Goal: Transaction & Acquisition: Book appointment/travel/reservation

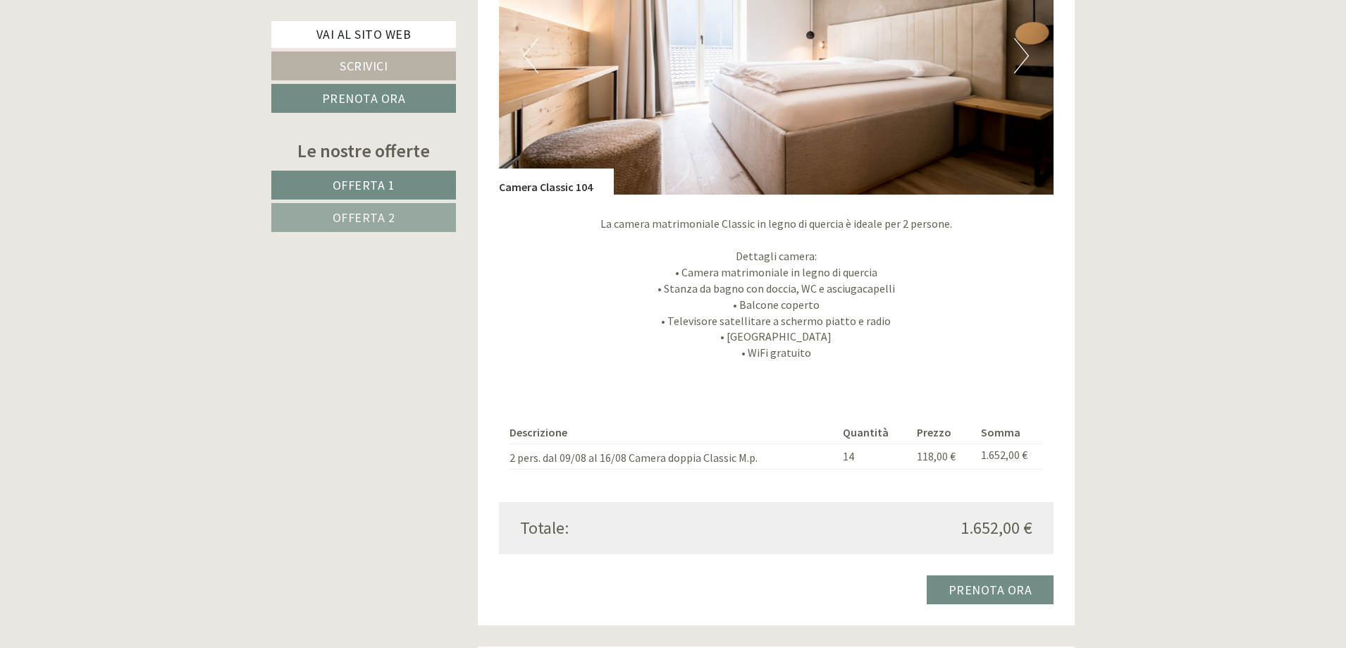
scroll to position [1480, 0]
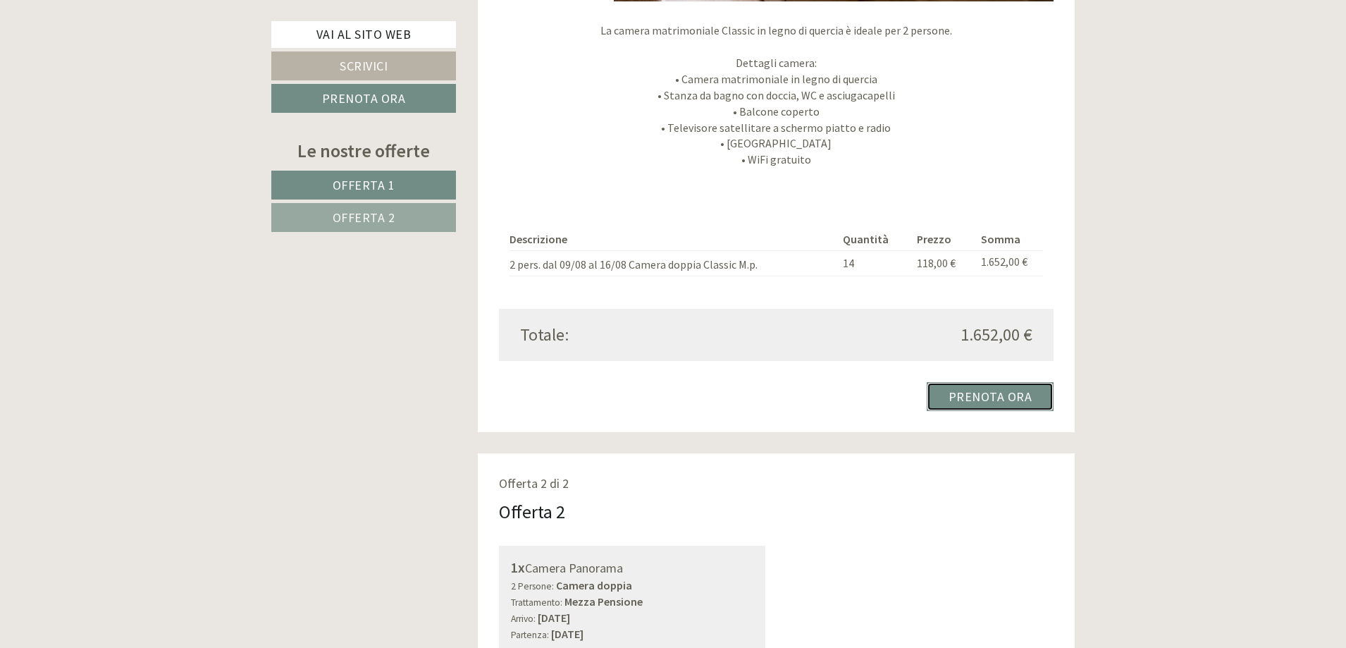
click at [1026, 391] on link "Prenota ora" at bounding box center [991, 396] width 128 height 29
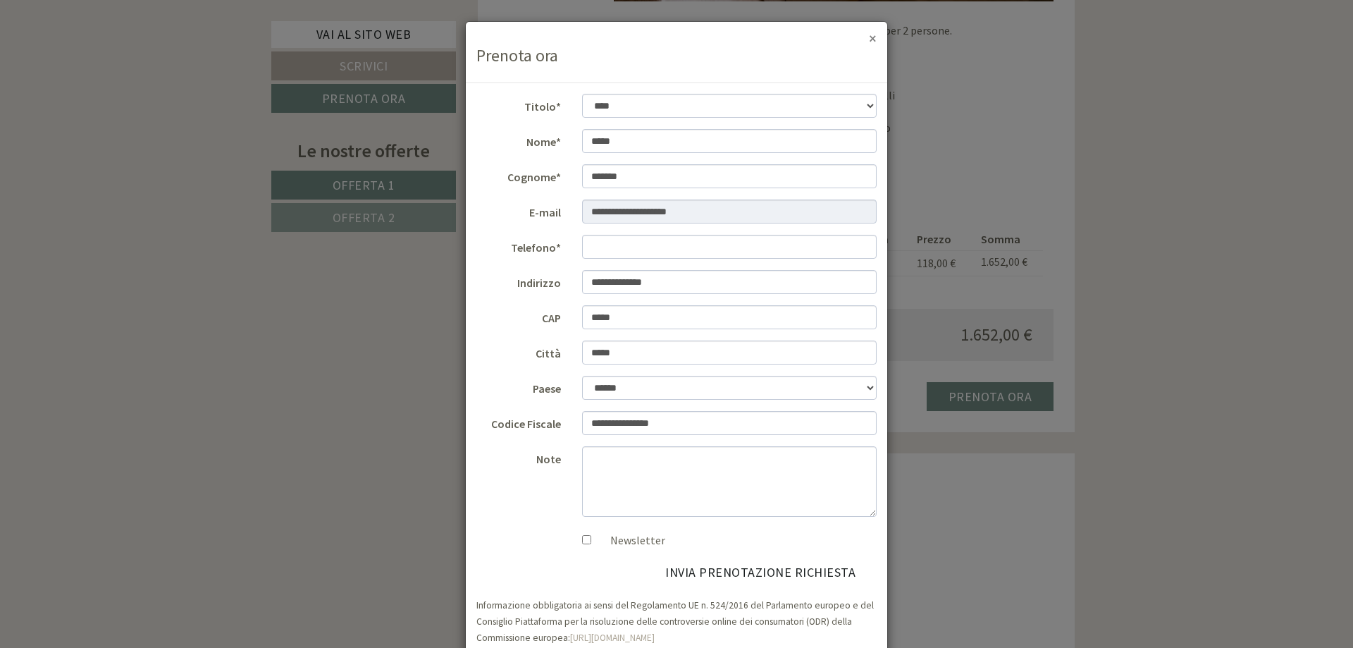
click at [869, 44] on button "×" at bounding box center [873, 38] width 8 height 15
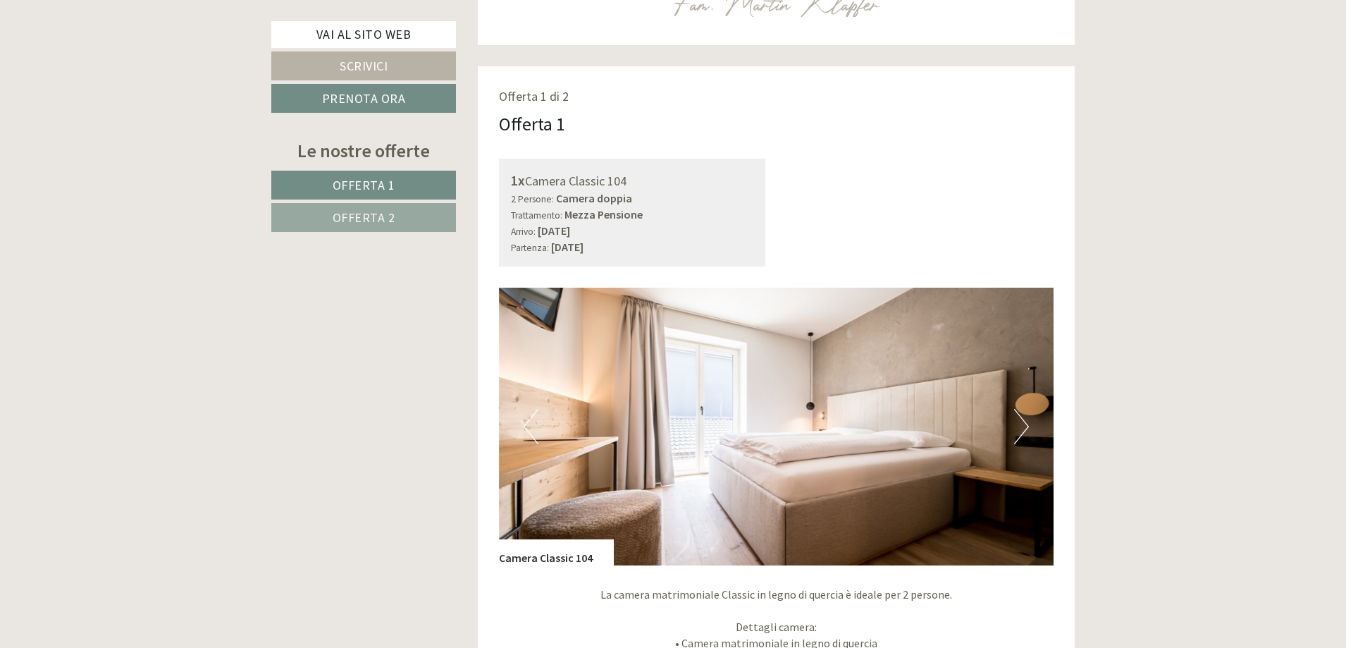
scroll to position [634, 0]
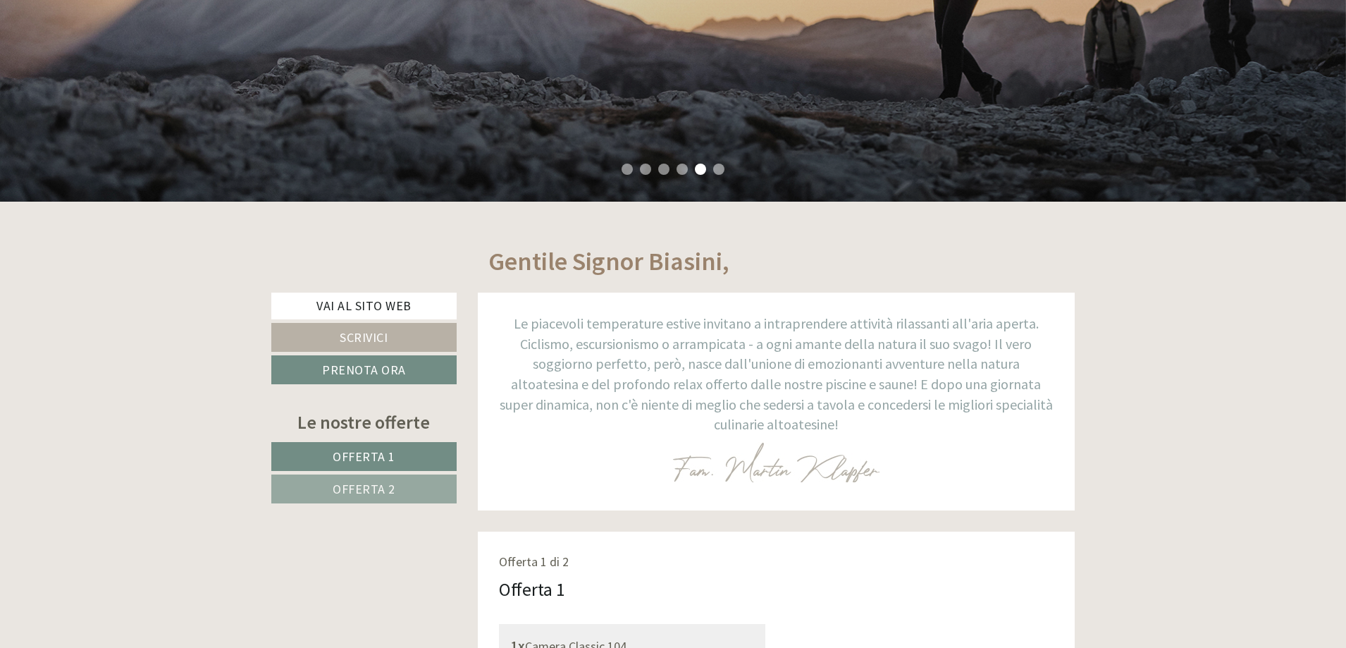
scroll to position [141, 0]
